Goal: Transaction & Acquisition: Purchase product/service

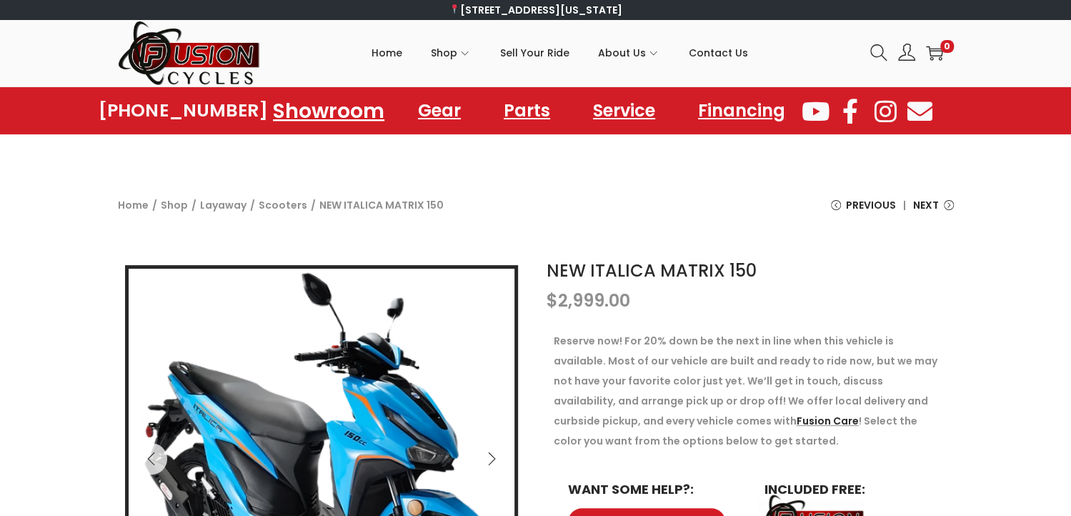
click at [279, 113] on link "Showroom" at bounding box center [329, 110] width 146 height 39
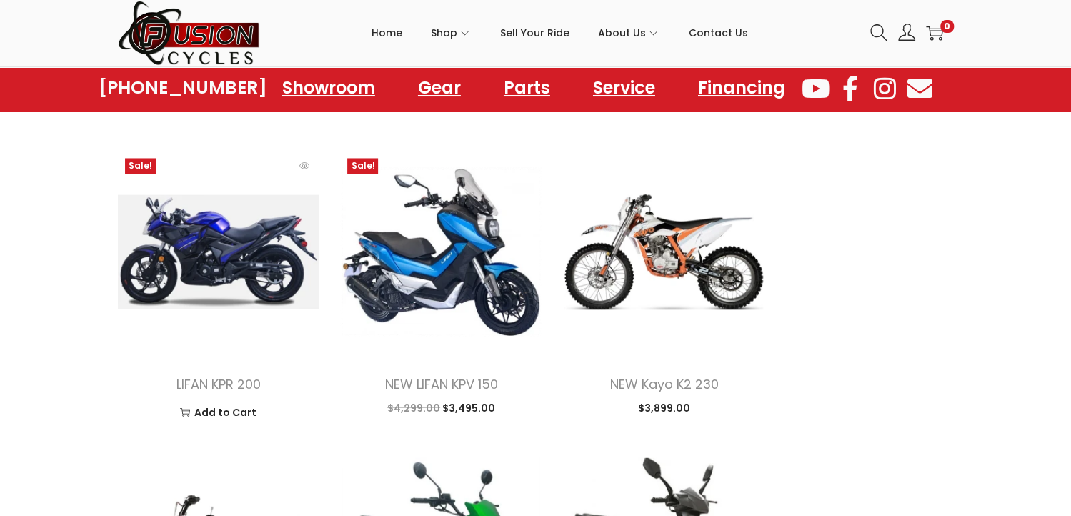
scroll to position [1430, 0]
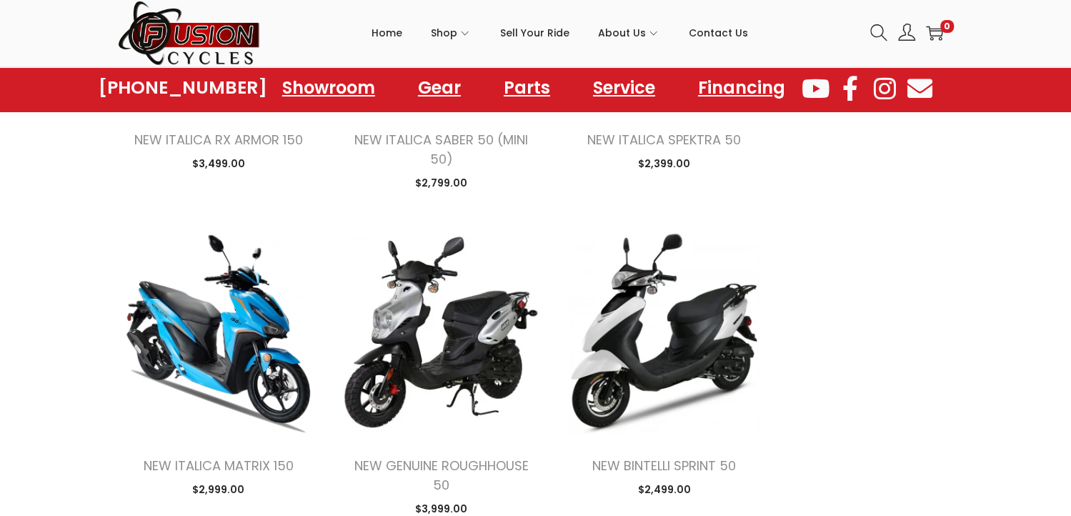
scroll to position [2286, 0]
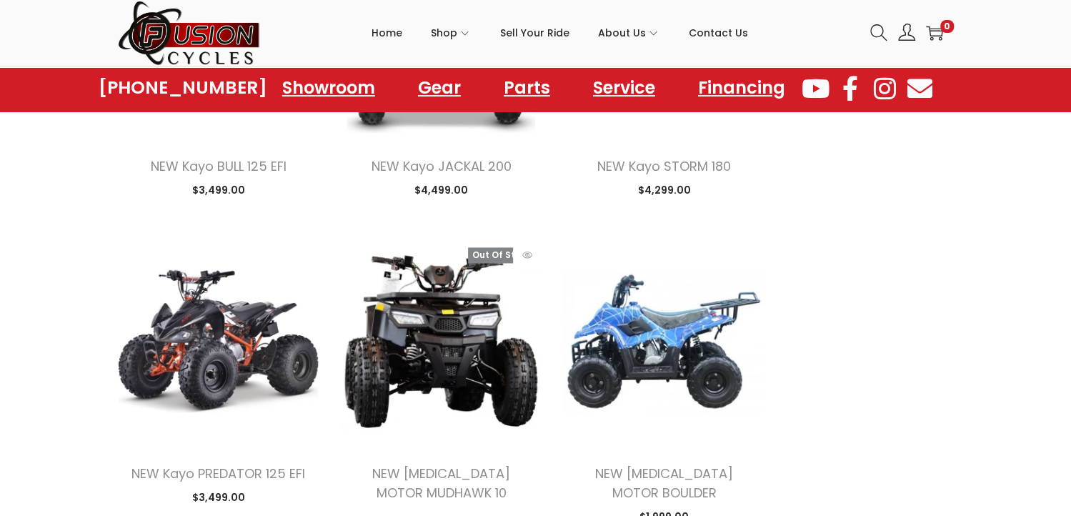
scroll to position [4646, 0]
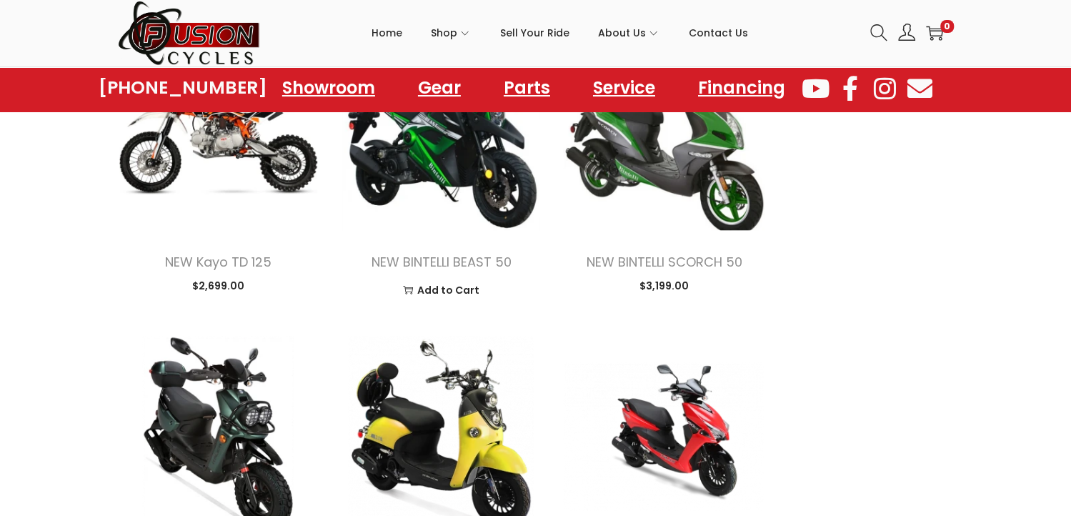
scroll to position [1929, 0]
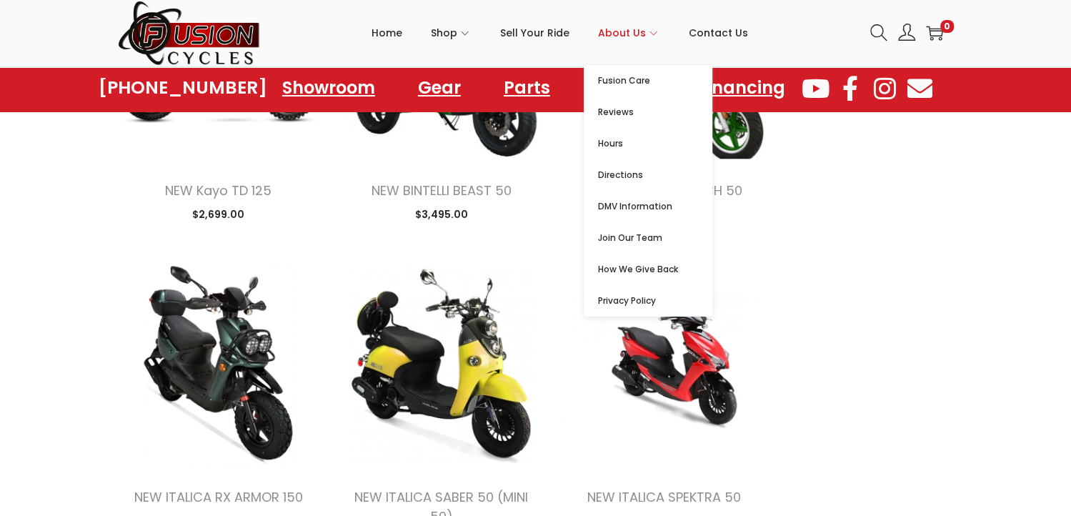
scroll to position [1786, 0]
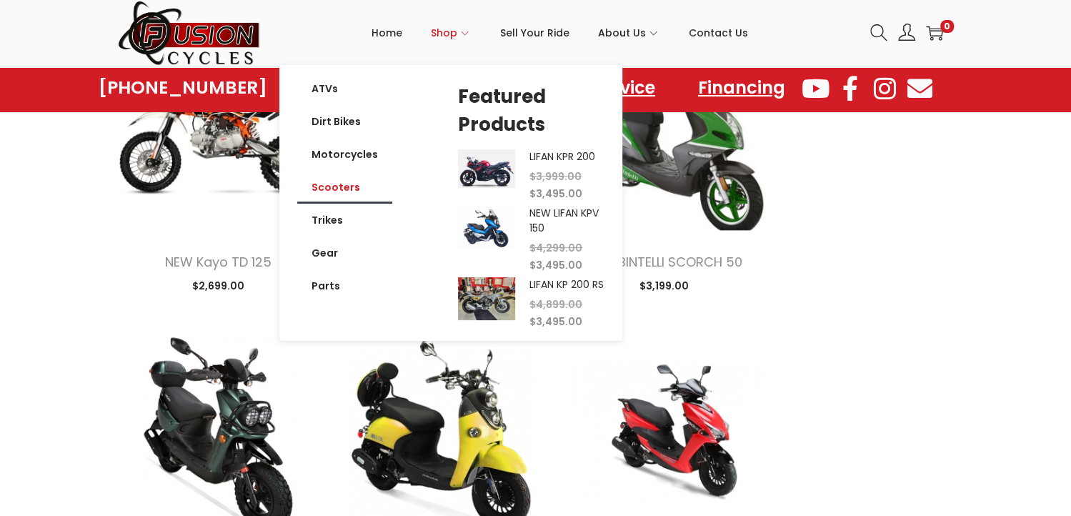
click at [337, 188] on link "Scooters" at bounding box center [344, 187] width 95 height 33
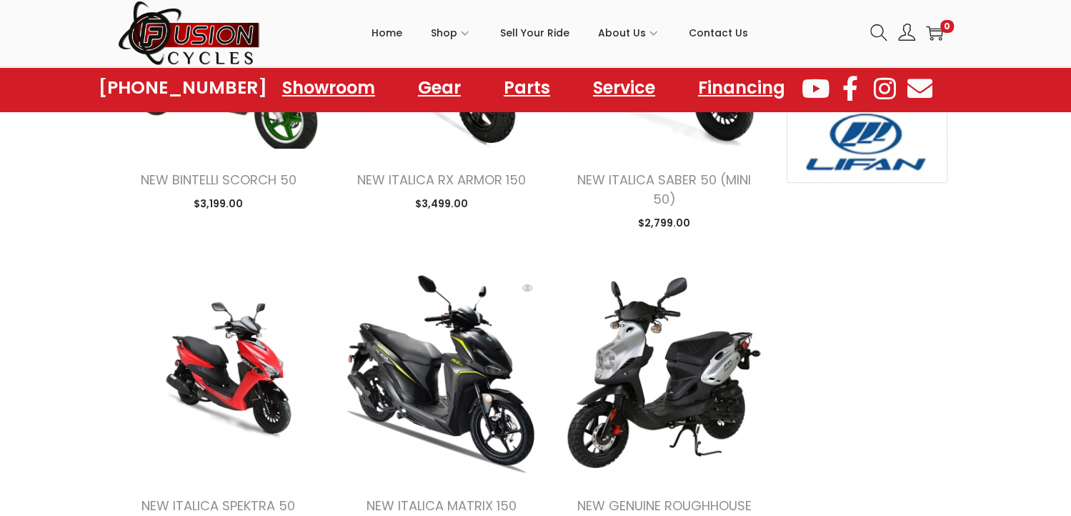
scroll to position [1001, 0]
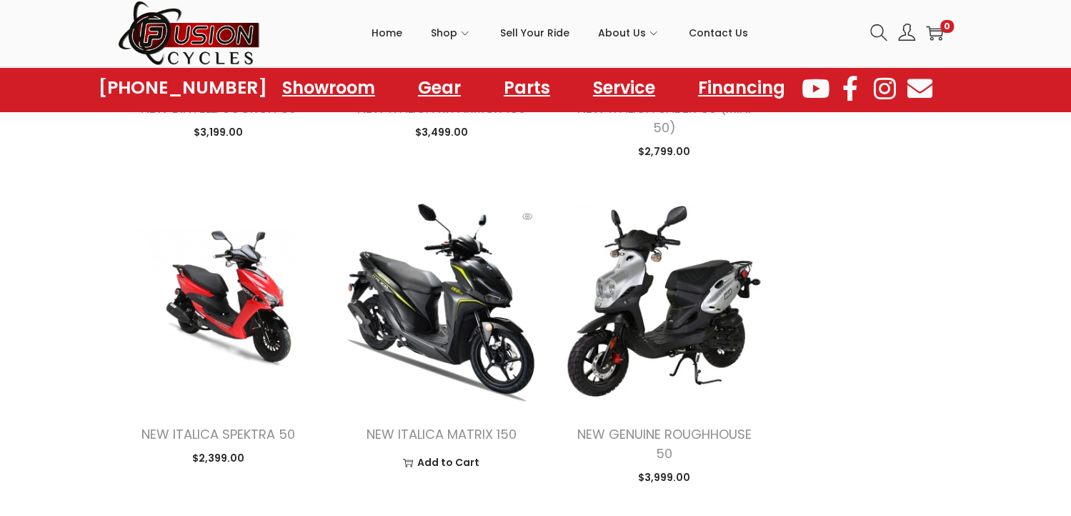
click at [432, 346] on img at bounding box center [441, 303] width 202 height 202
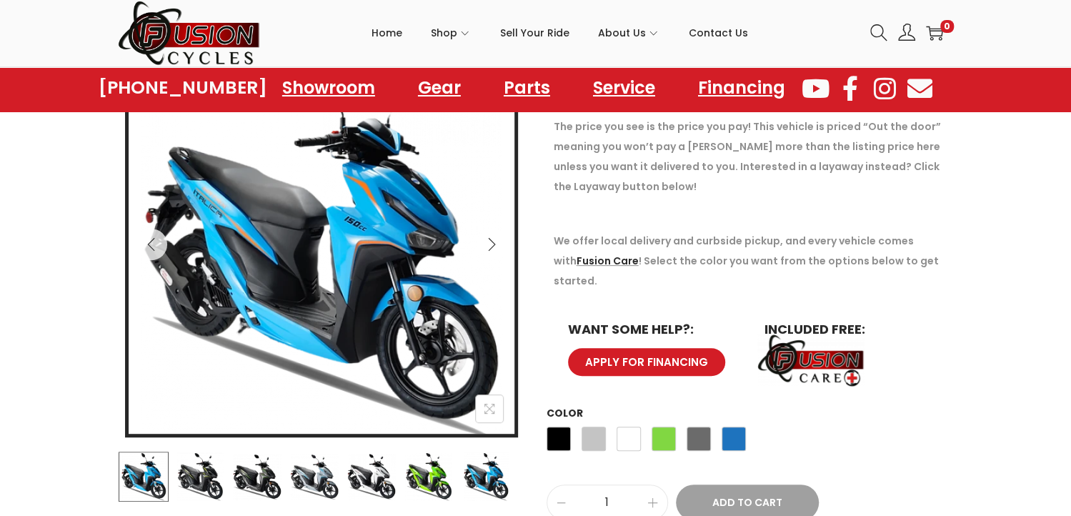
scroll to position [286, 0]
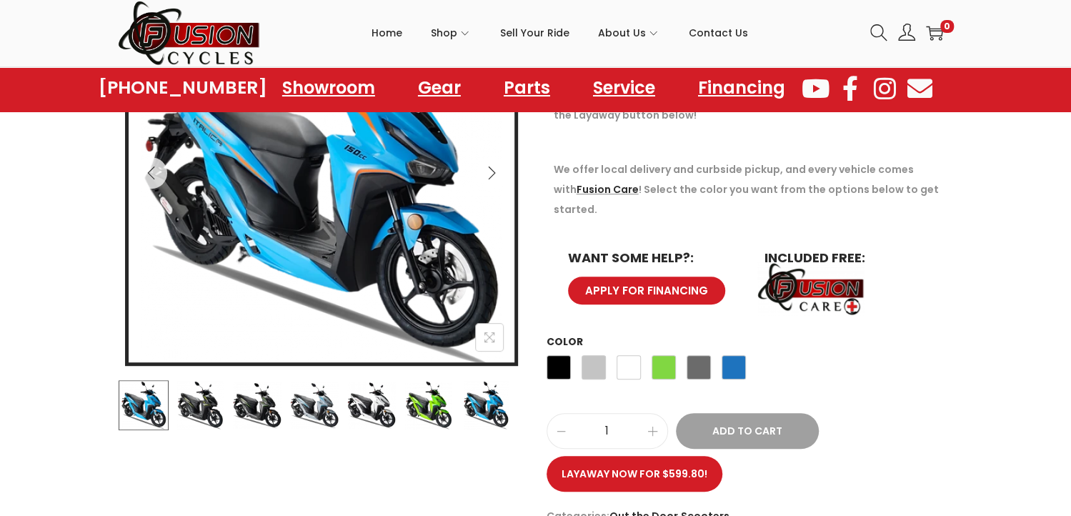
click at [405, 249] on img at bounding box center [322, 176] width 386 height 386
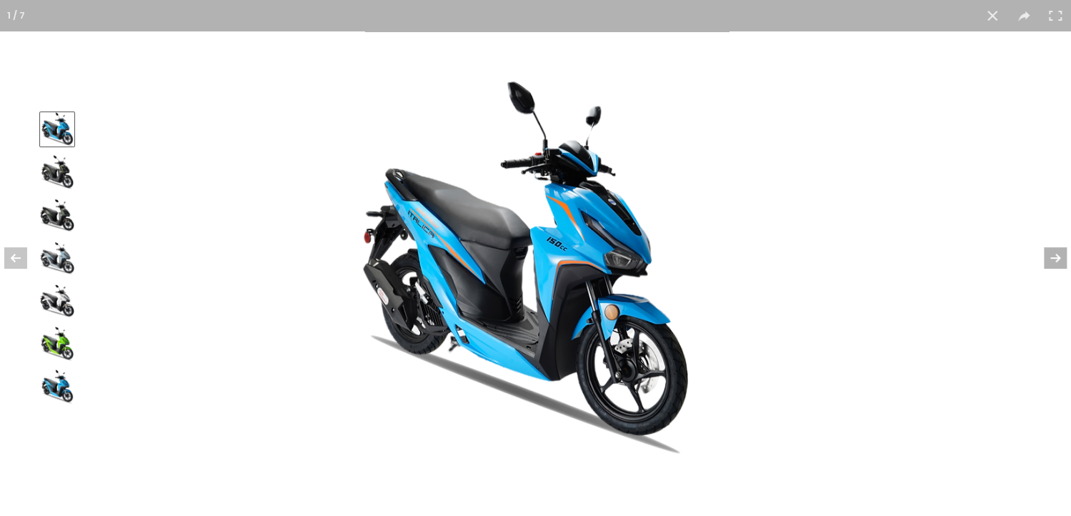
click at [1056, 252] on button at bounding box center [1046, 257] width 50 height 71
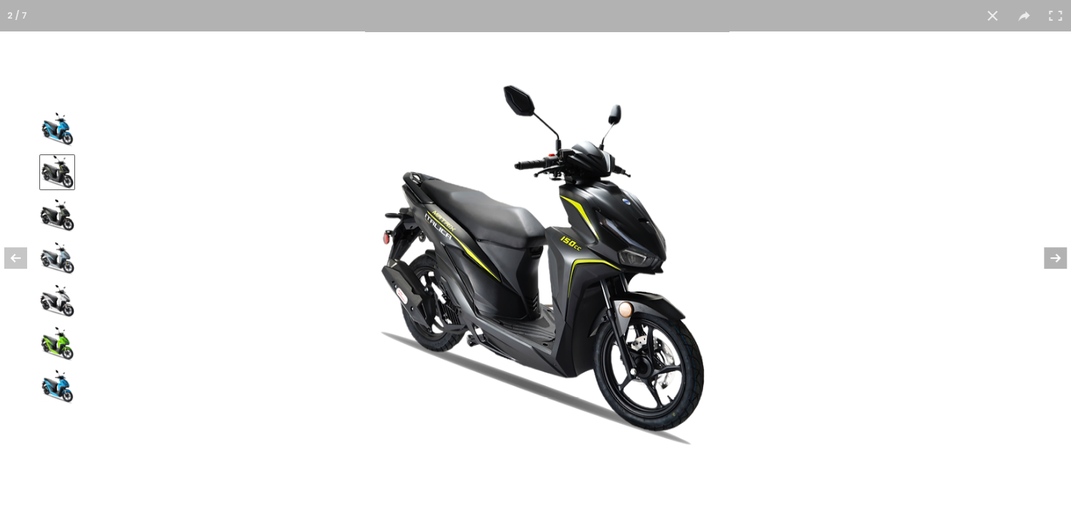
click at [1049, 257] on button at bounding box center [1046, 257] width 50 height 71
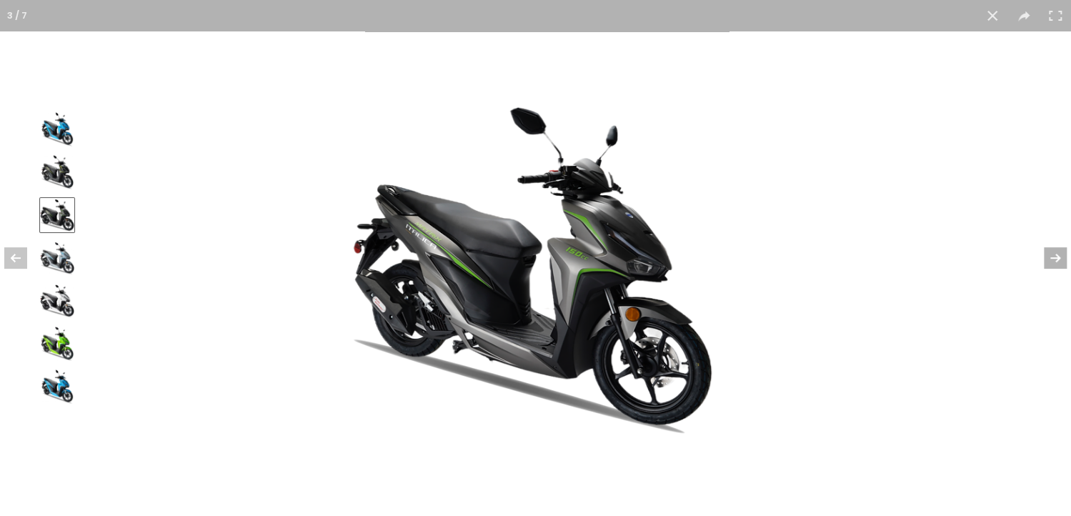
click at [1049, 257] on button at bounding box center [1046, 257] width 50 height 71
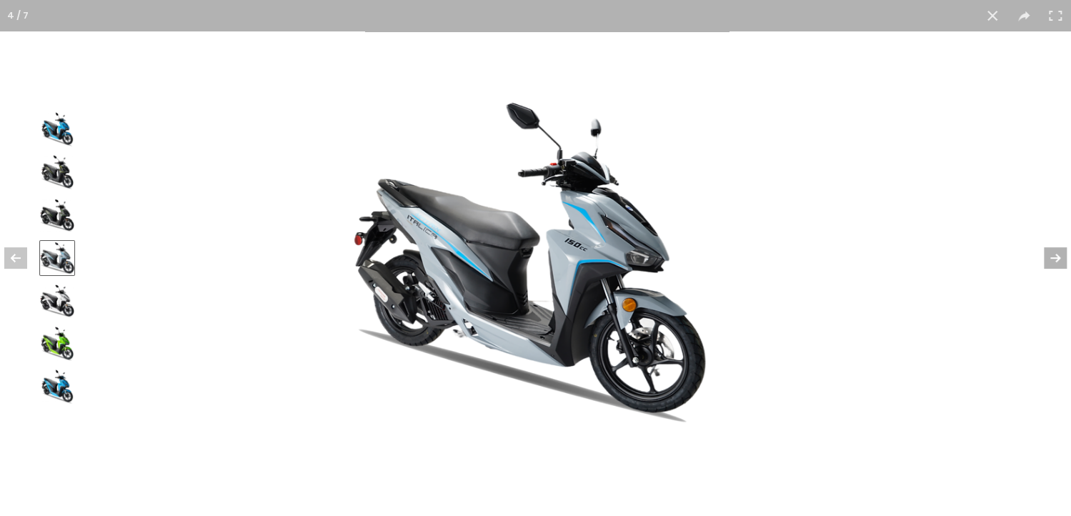
click at [1048, 257] on button at bounding box center [1046, 257] width 50 height 71
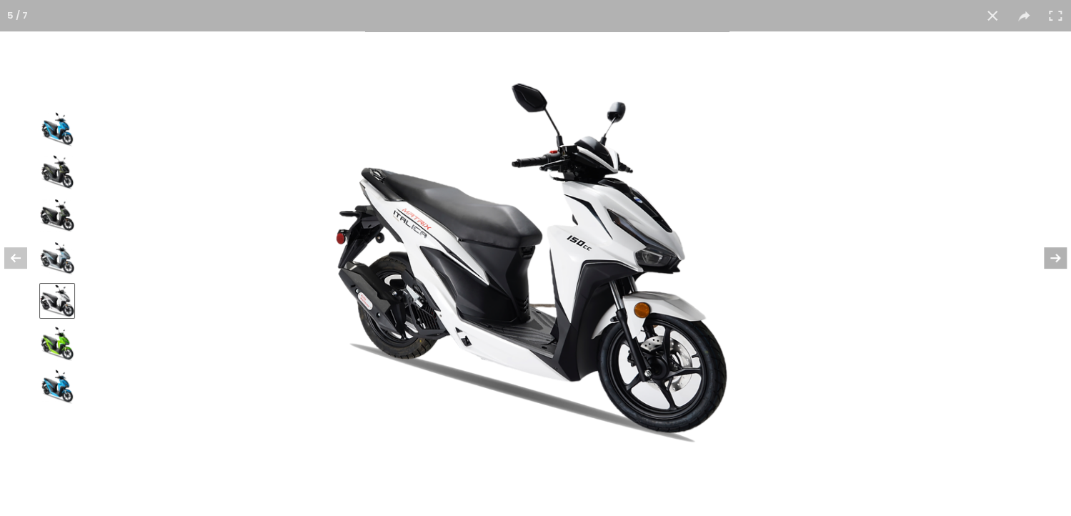
click at [1046, 257] on button at bounding box center [1046, 257] width 50 height 71
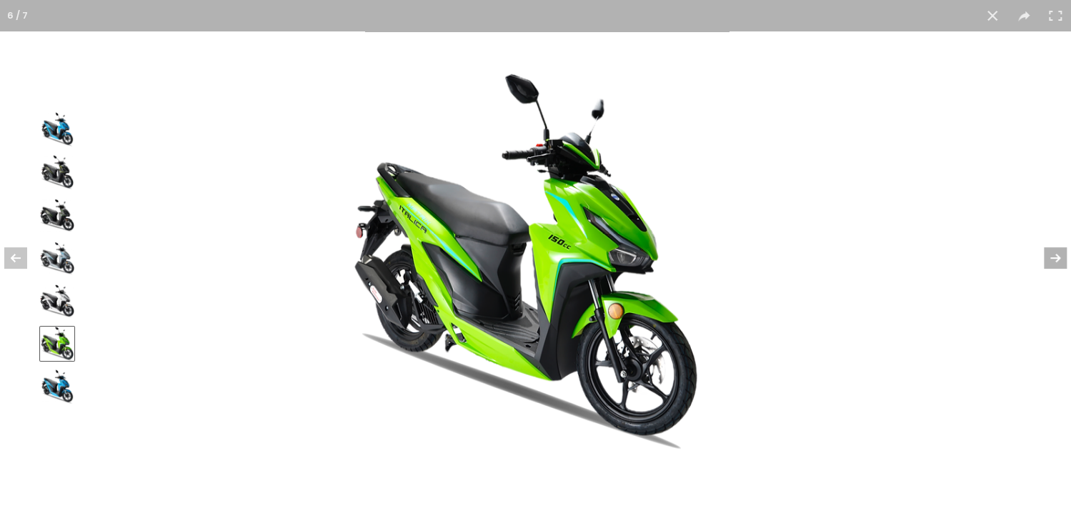
click at [1041, 259] on button at bounding box center [1046, 257] width 50 height 71
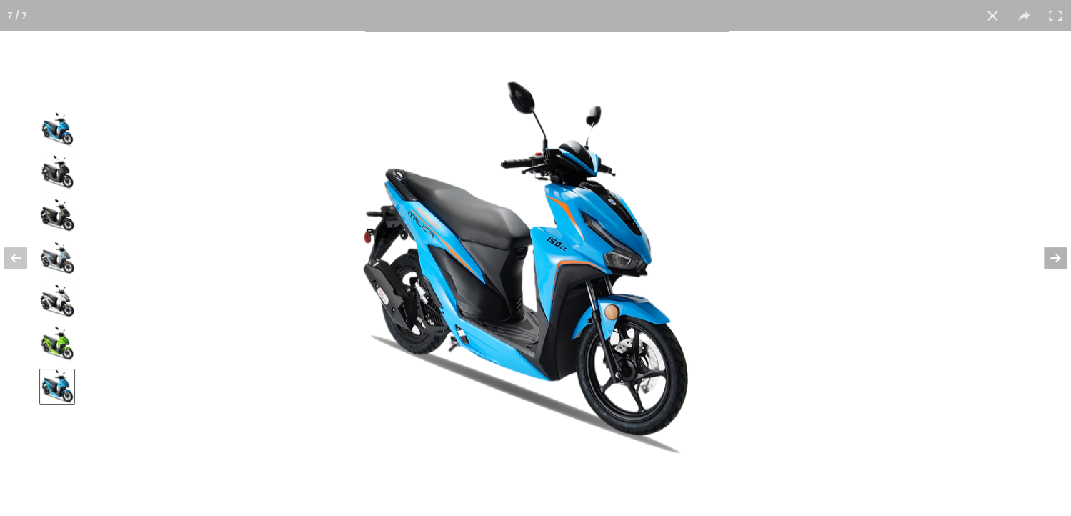
click at [1041, 259] on button at bounding box center [1046, 257] width 50 height 71
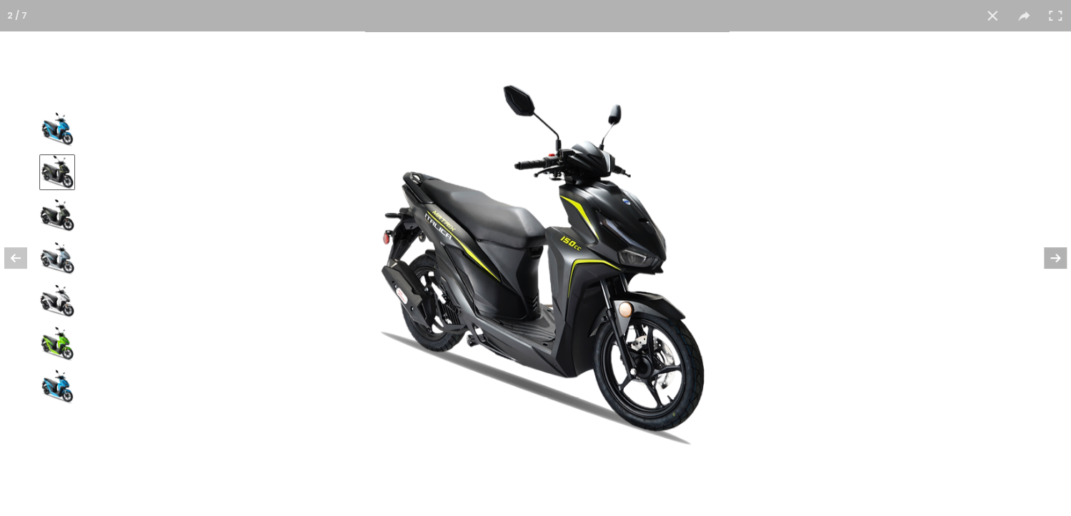
click at [1056, 252] on button at bounding box center [1046, 257] width 50 height 71
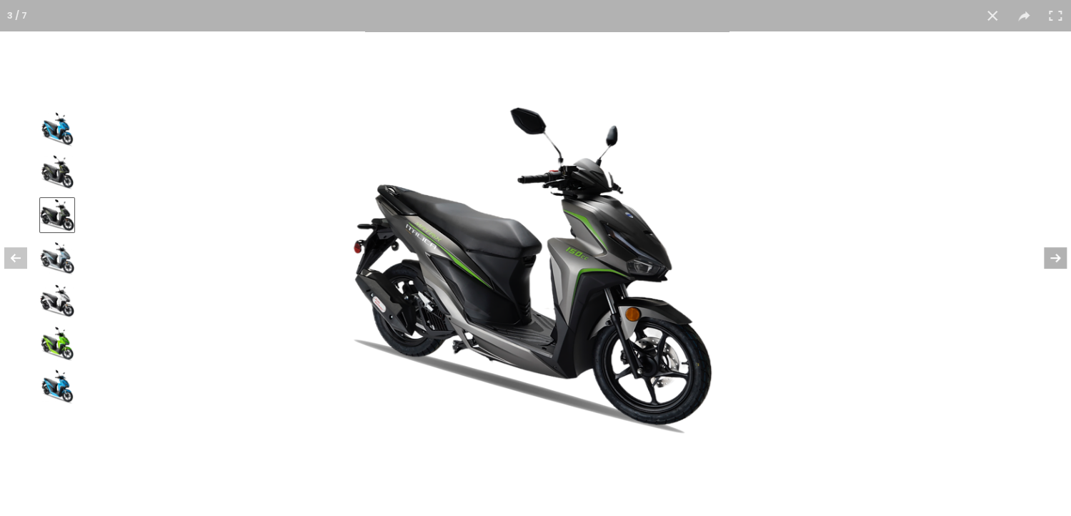
click at [1056, 252] on button at bounding box center [1046, 257] width 50 height 71
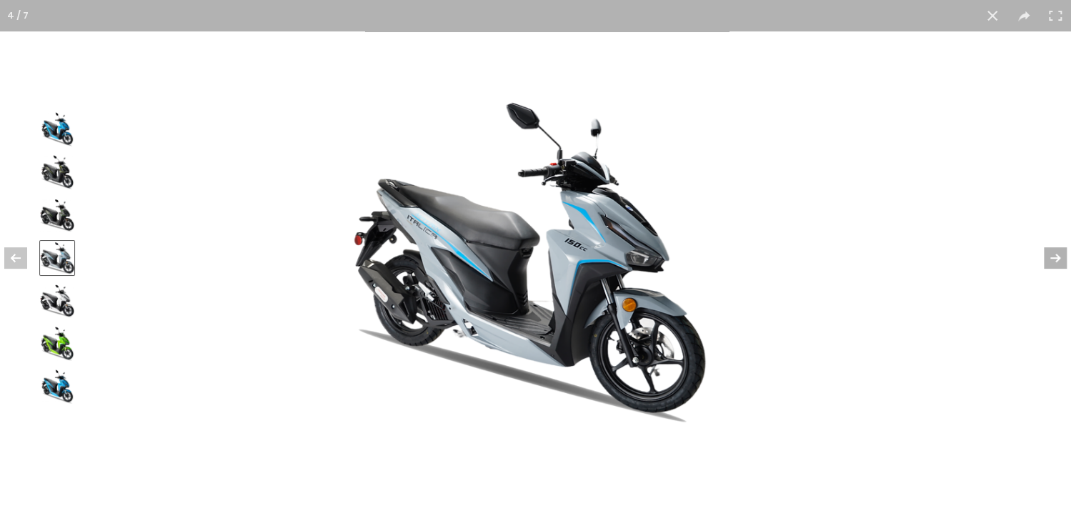
click at [1054, 256] on button at bounding box center [1046, 257] width 50 height 71
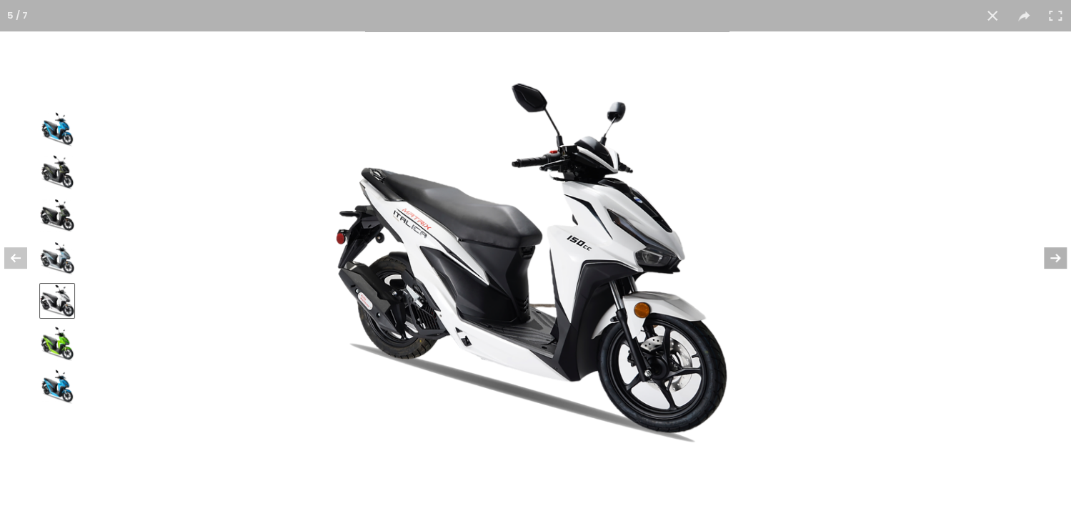
click at [1051, 257] on button at bounding box center [1046, 257] width 50 height 71
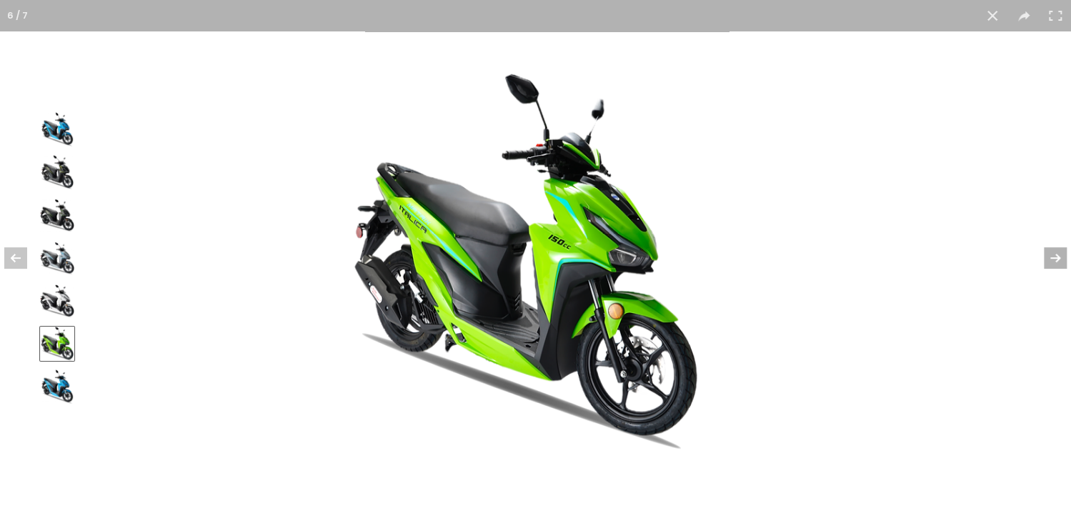
click at [1044, 260] on button at bounding box center [1046, 257] width 50 height 71
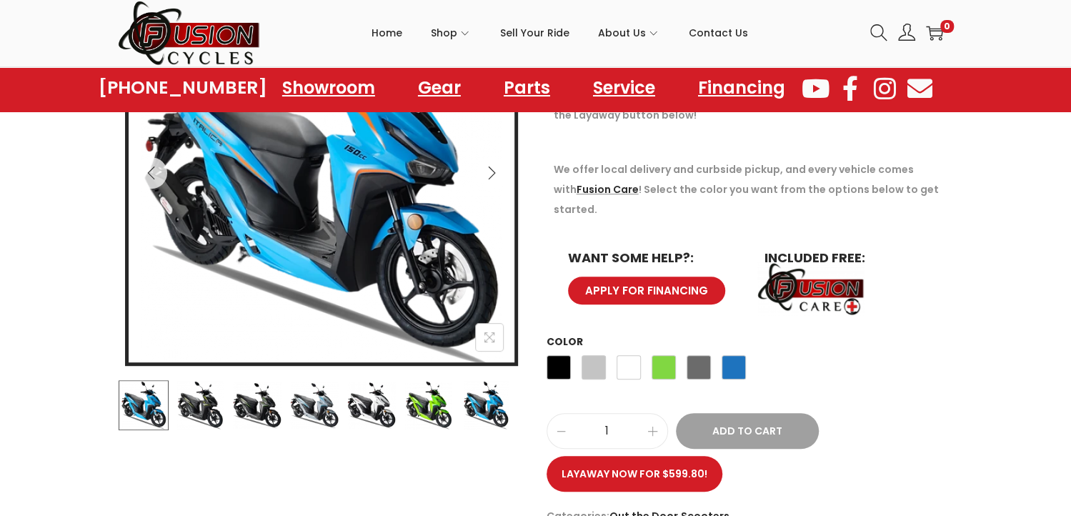
drag, startPoint x: 588, startPoint y: 233, endPoint x: 850, endPoint y: 218, distance: 262.0
click at [850, 218] on div "The price you see is the price you pay! This vehicle is priced “Out the door” m…" at bounding box center [750, 185] width 407 height 295
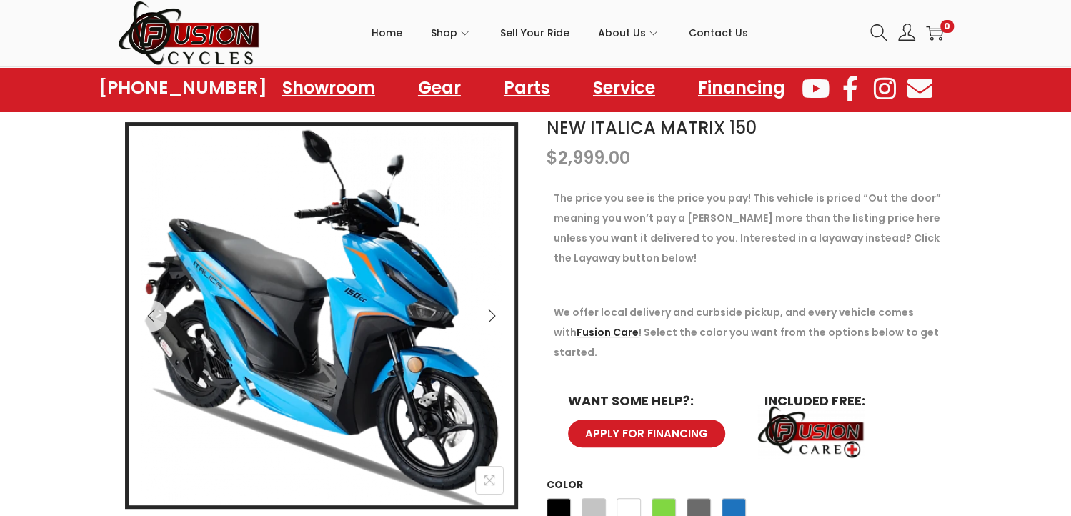
scroll to position [71, 0]
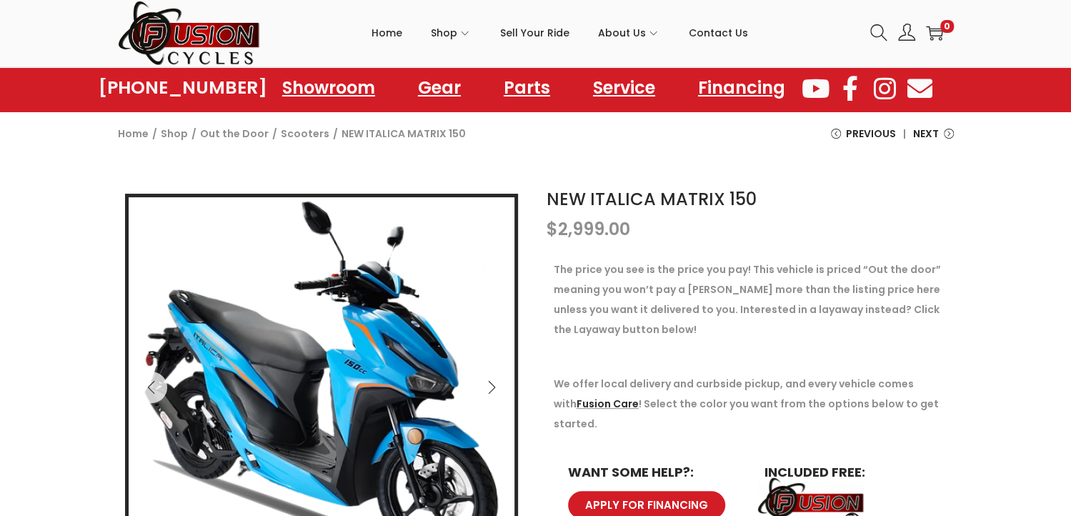
click at [494, 386] on icon "Next" at bounding box center [491, 386] width 7 height 13
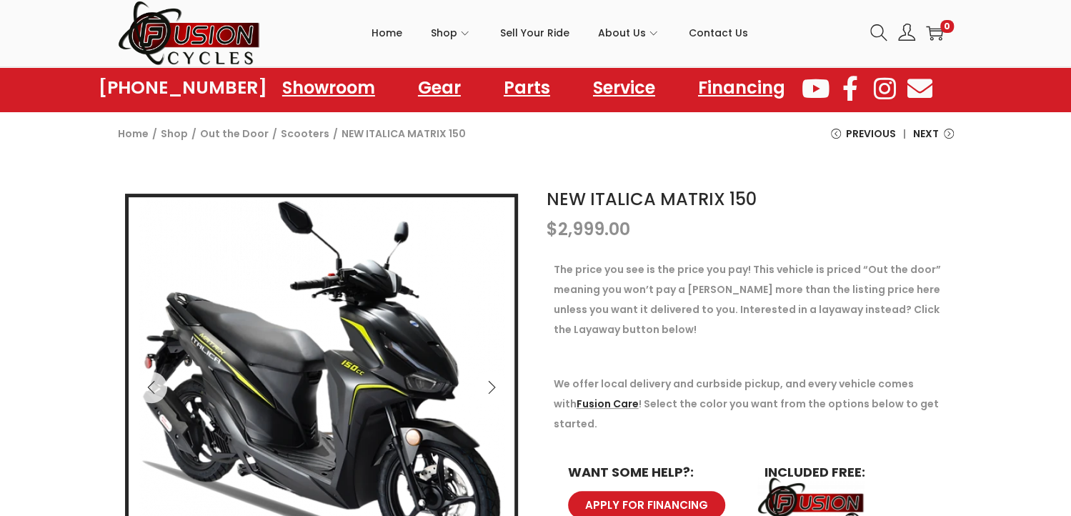
click at [494, 386] on icon "Next" at bounding box center [491, 386] width 7 height 13
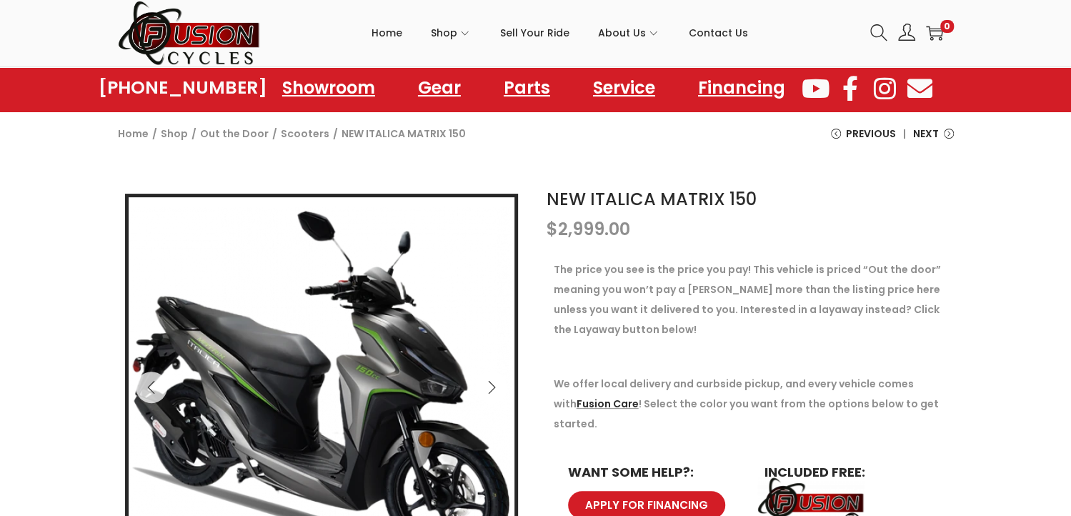
click at [492, 386] on icon "Next" at bounding box center [492, 387] width 14 height 14
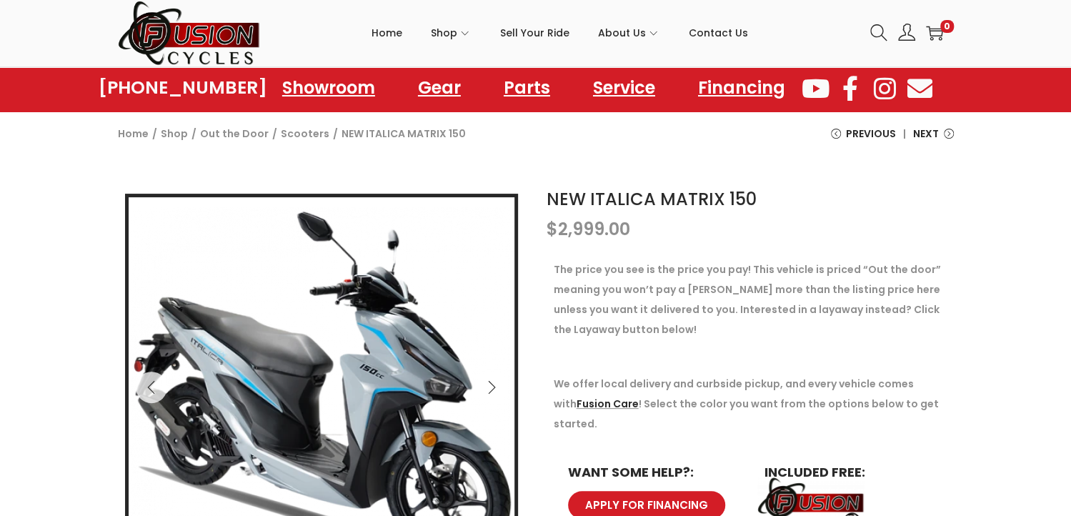
click at [492, 386] on icon "Next" at bounding box center [492, 387] width 14 height 14
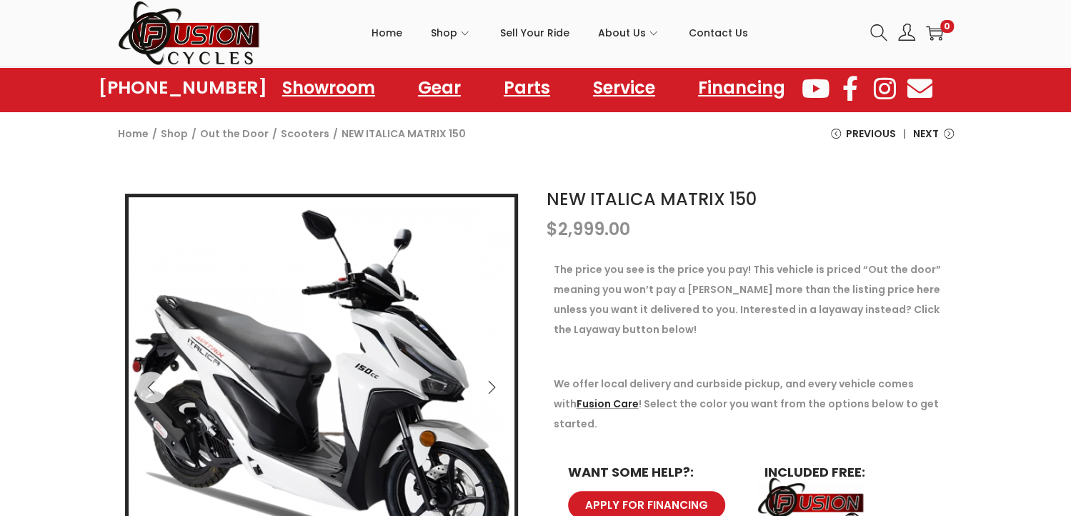
click at [489, 386] on icon "Next" at bounding box center [492, 387] width 14 height 14
